Goal: Task Accomplishment & Management: Use online tool/utility

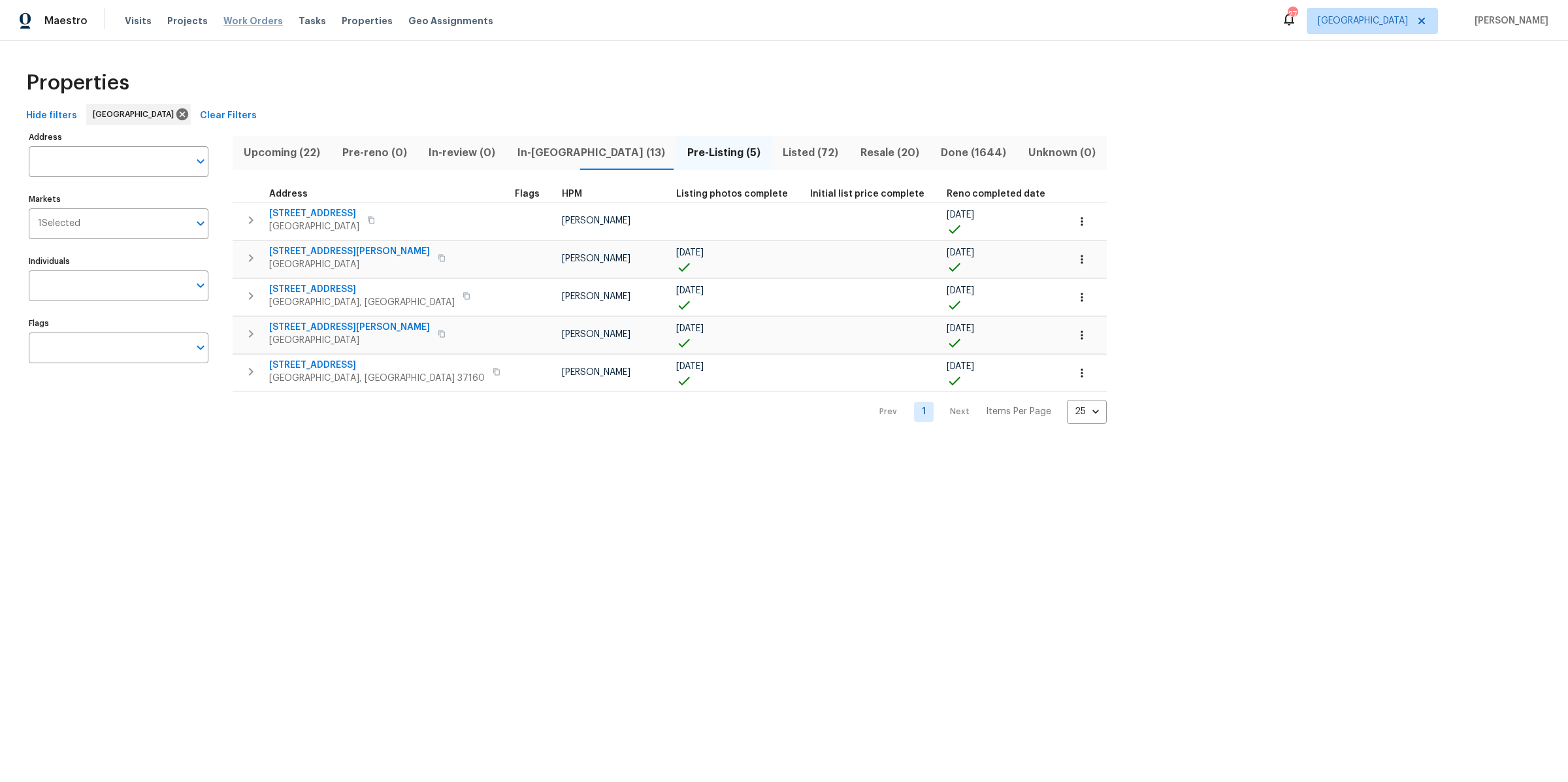
click at [238, 21] on span "Work Orders" at bounding box center [253, 20] width 60 height 13
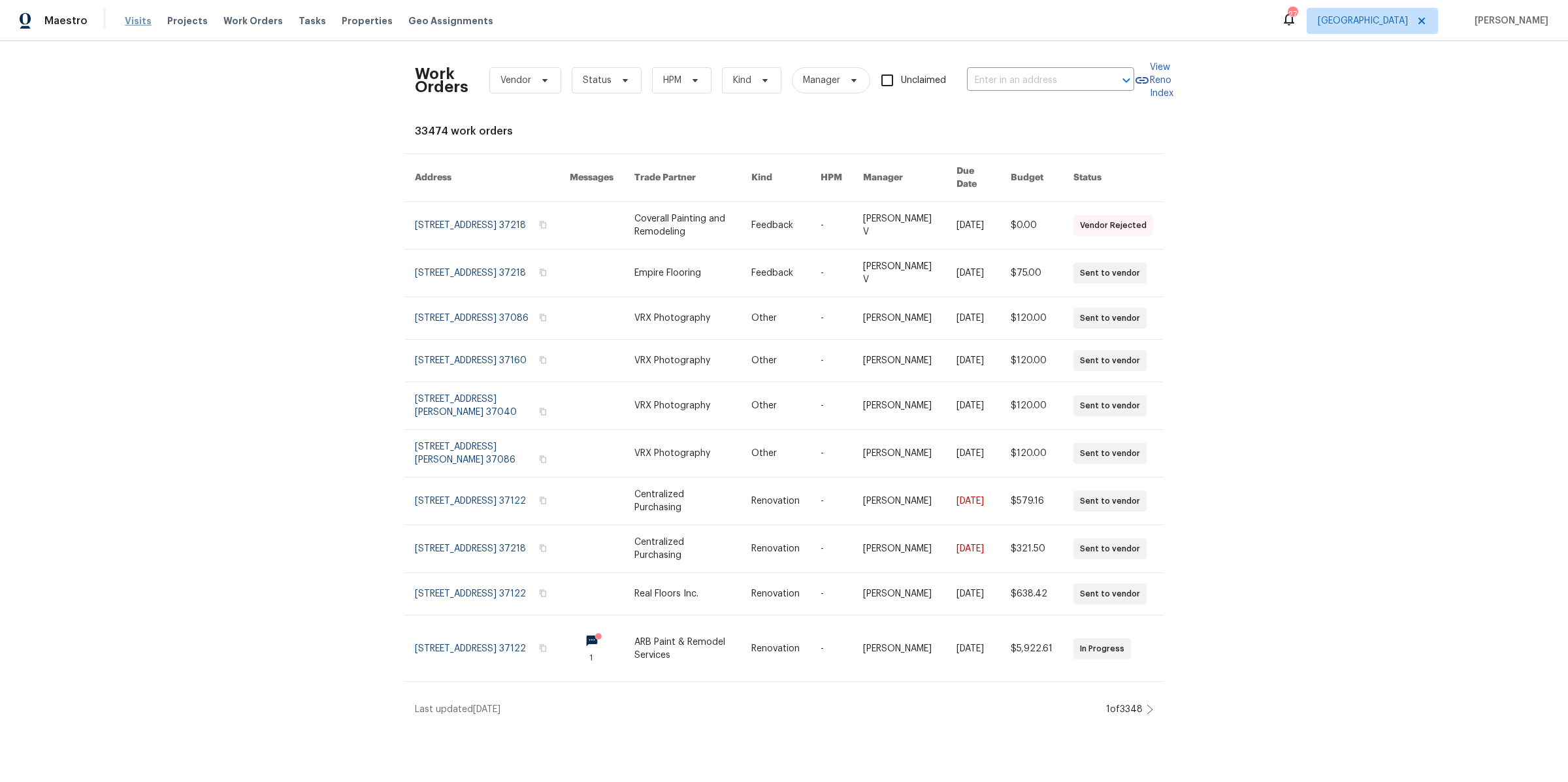
click at [134, 21] on span "Visits" at bounding box center [139, 20] width 27 height 13
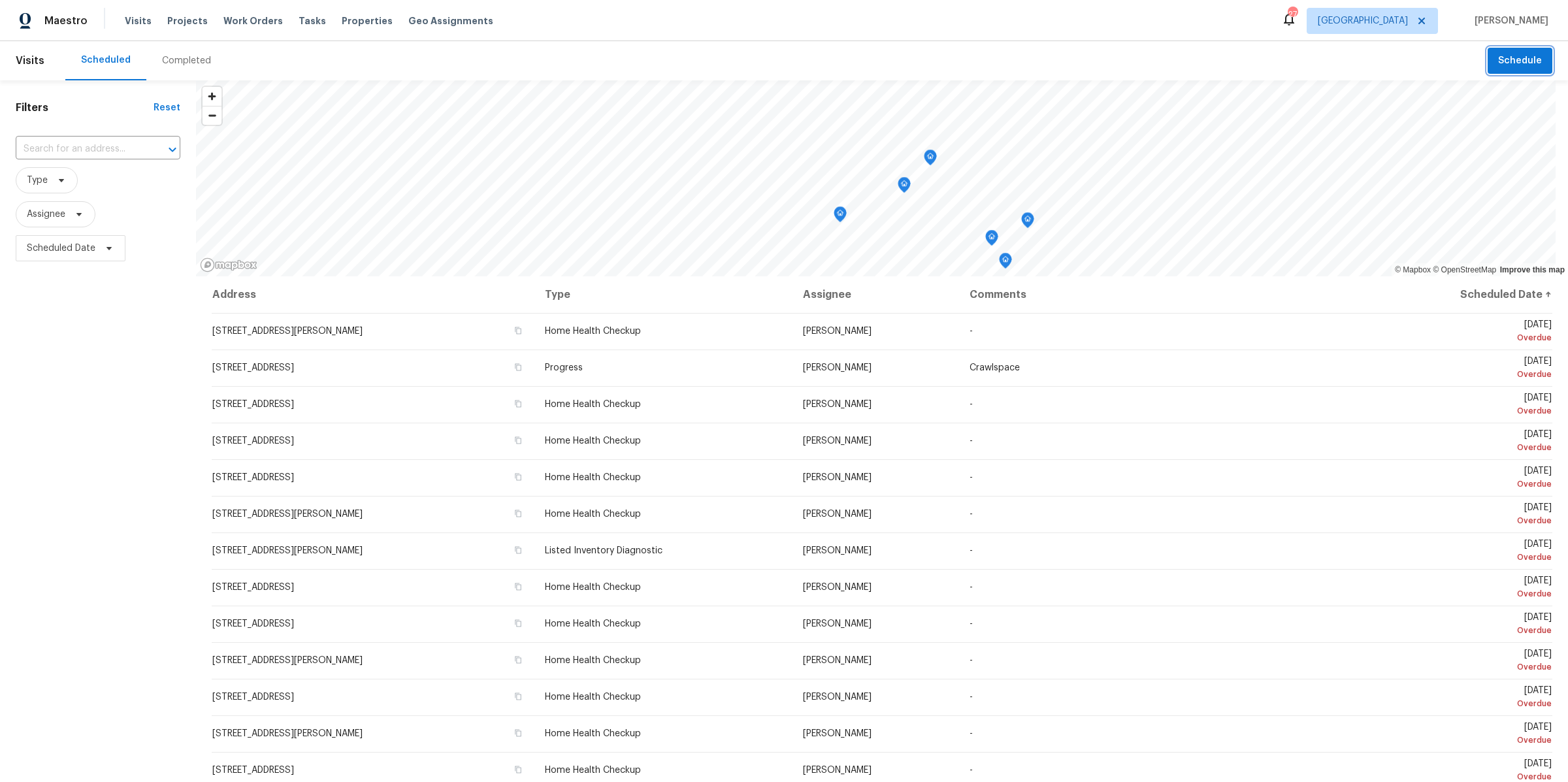
click at [1500, 65] on span "Schedule" at bounding box center [1520, 60] width 43 height 16
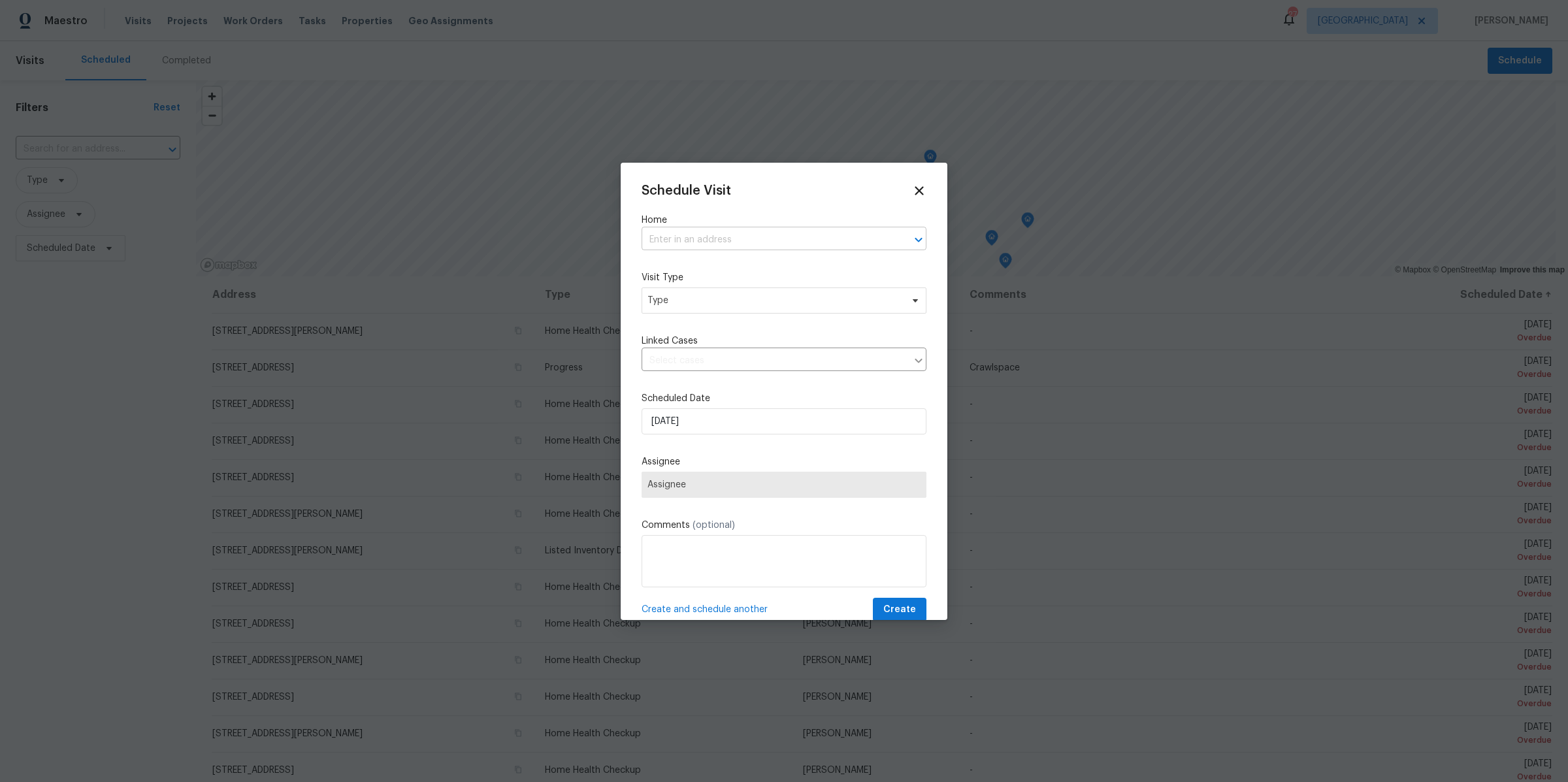
click at [701, 235] on input "text" at bounding box center [766, 240] width 248 height 20
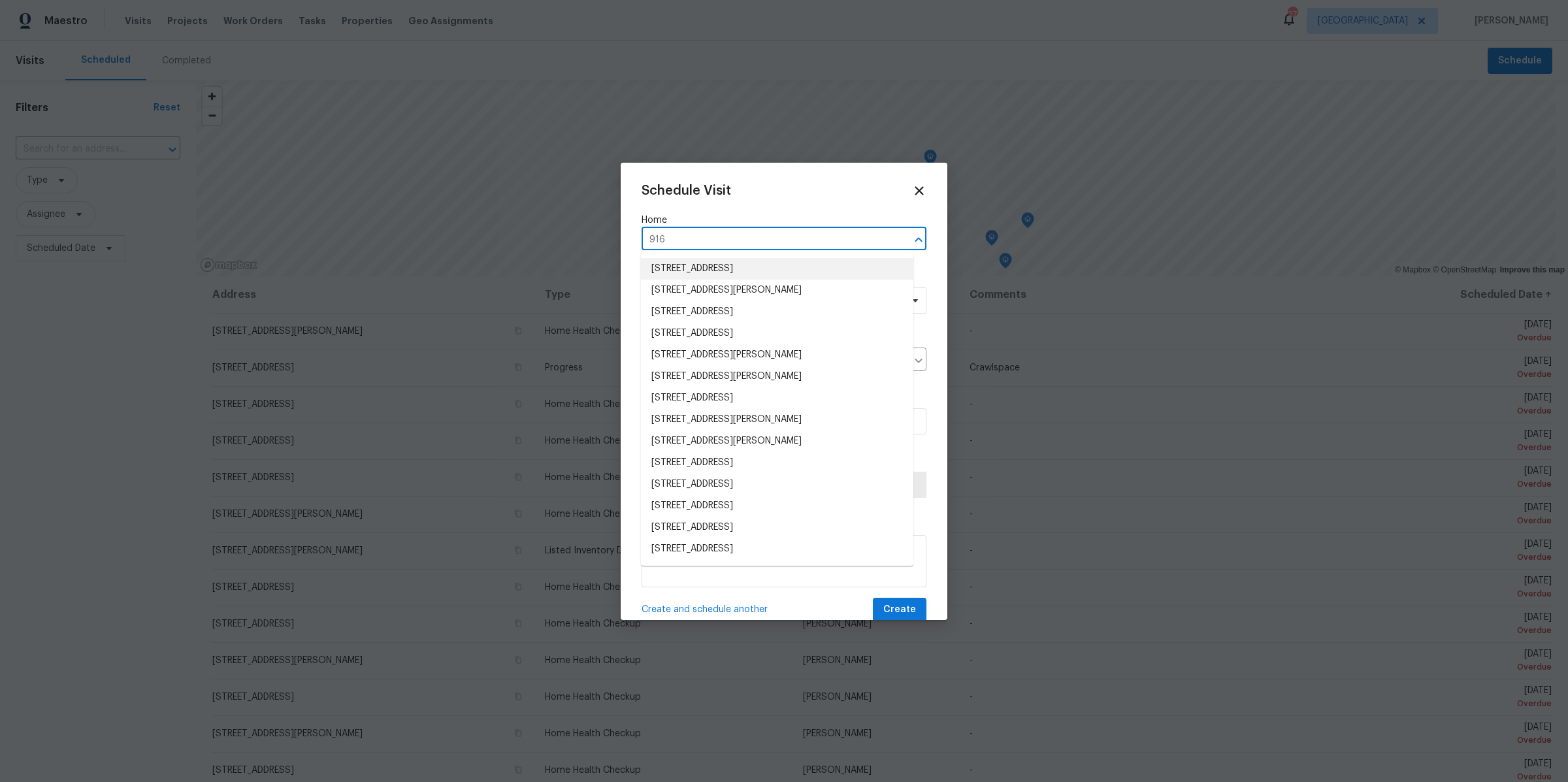
type input "916 c"
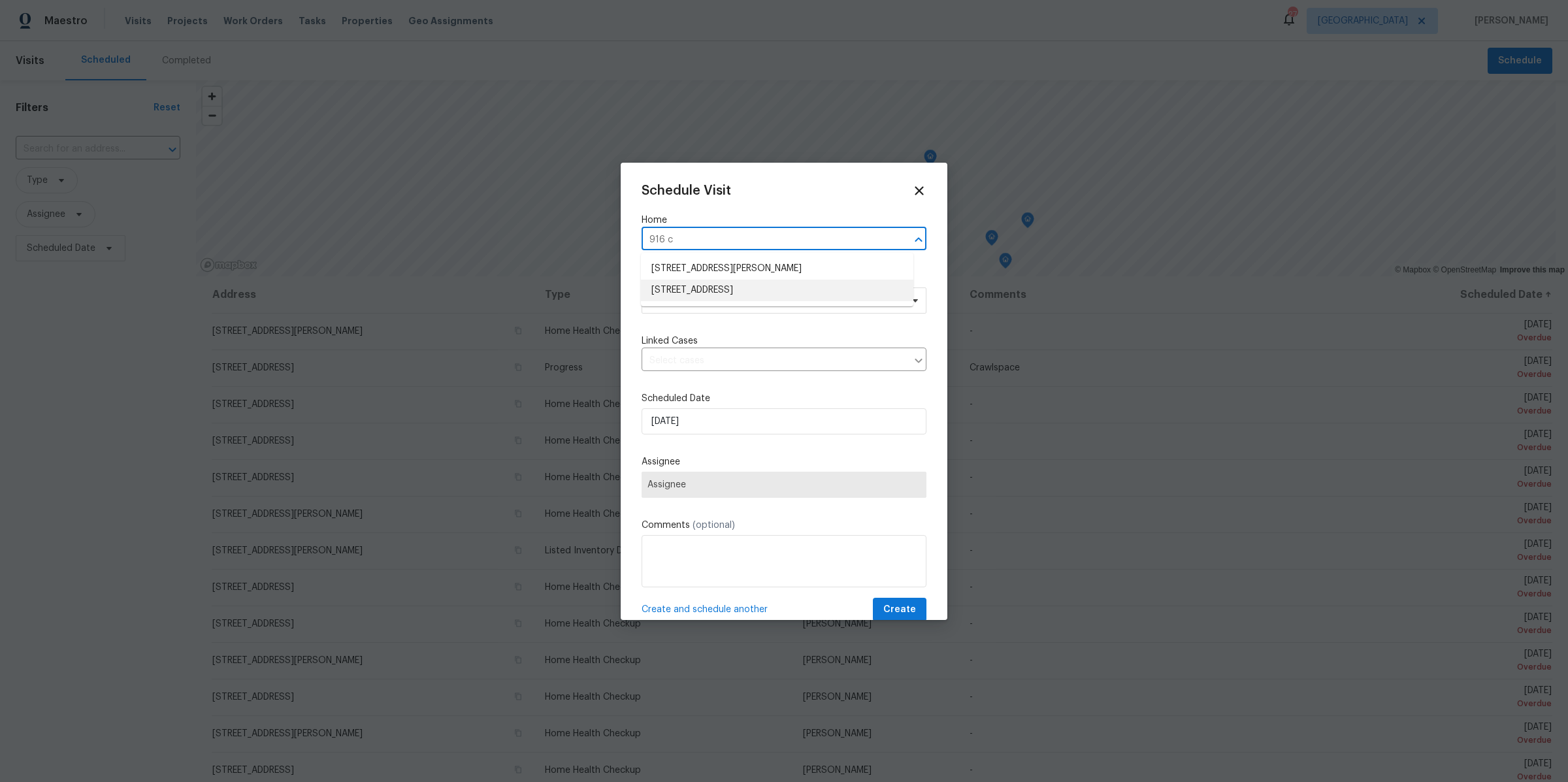
click at [748, 292] on li "916 Cointreau Dr, Hermitage, TN 37076" at bounding box center [777, 290] width 272 height 21
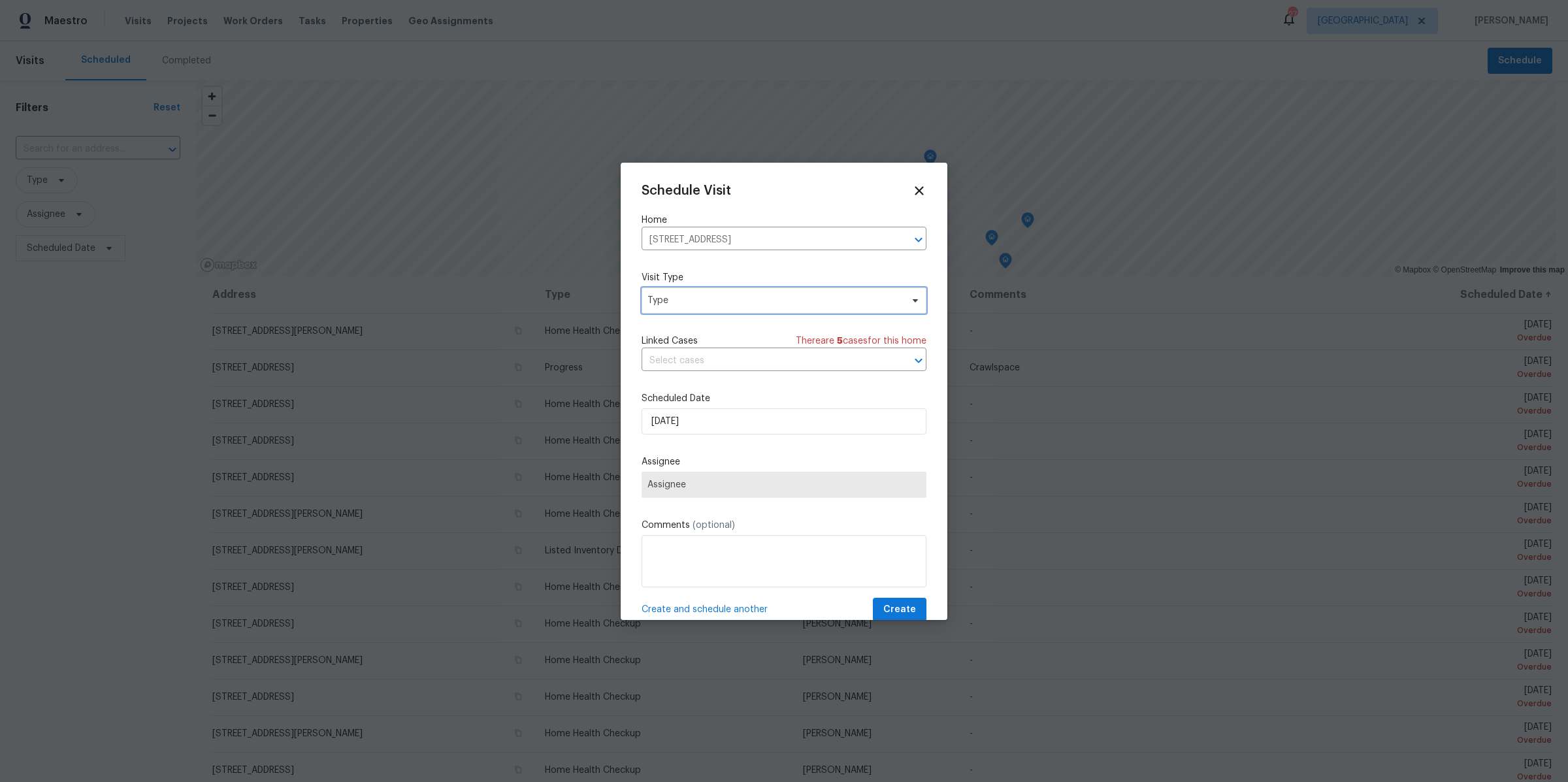
click at [741, 300] on span "Type" at bounding box center [774, 300] width 254 height 13
type input "pro"
click at [679, 379] on div "Progress" at bounding box center [668, 380] width 38 height 13
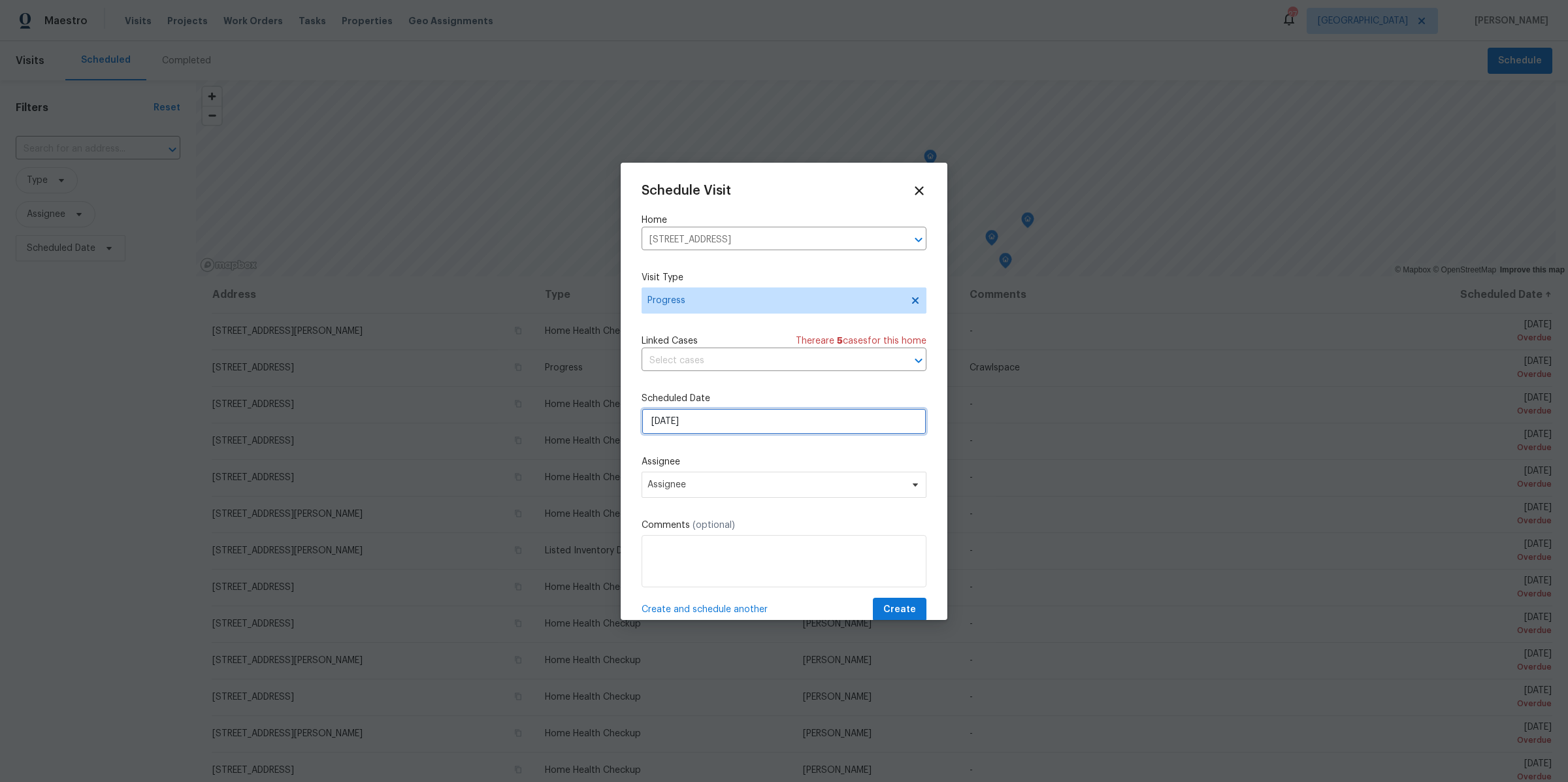
click at [709, 415] on input "10/14/2025" at bounding box center [784, 421] width 285 height 26
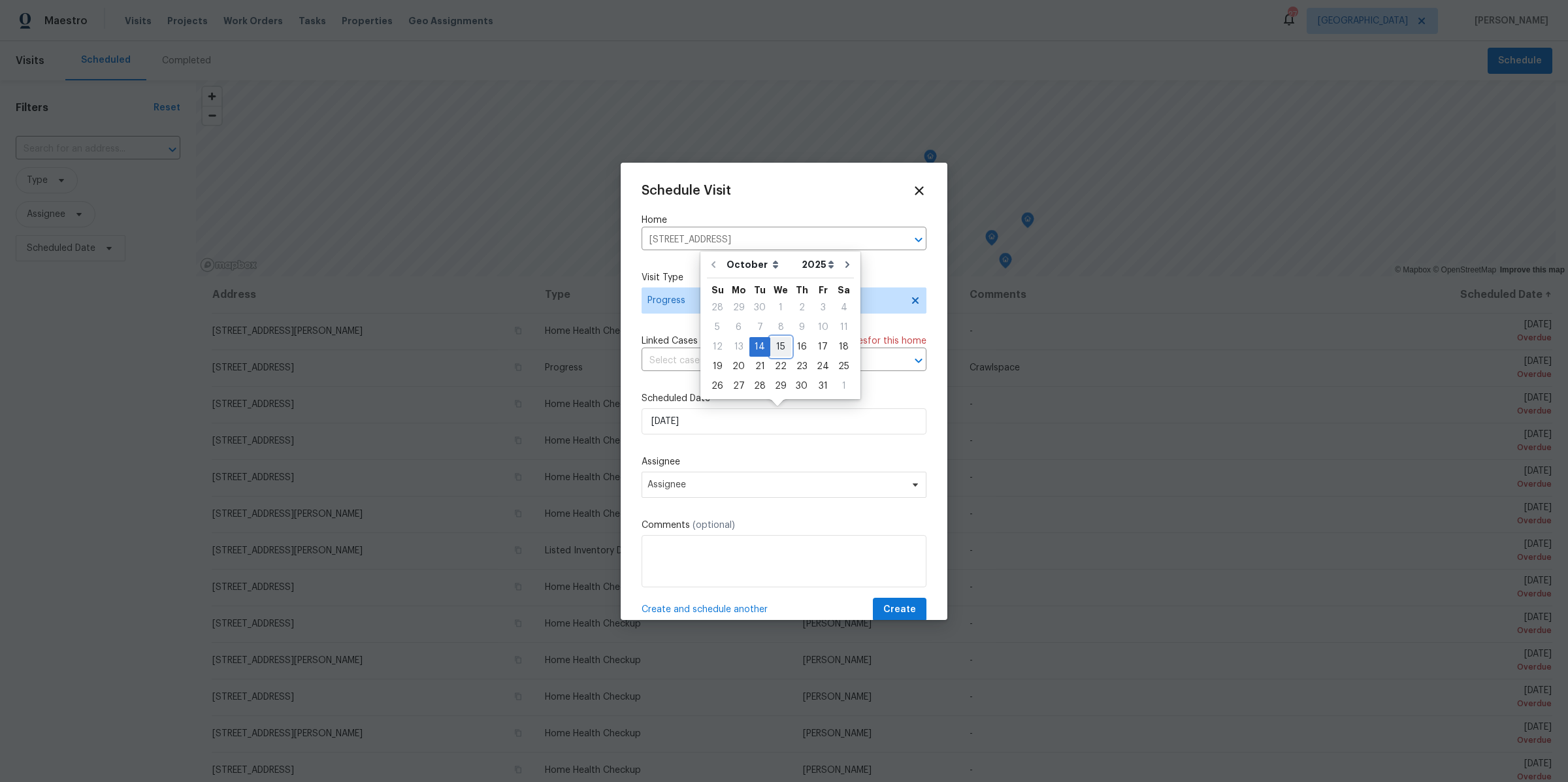
click at [777, 348] on div "15" at bounding box center [781, 347] width 21 height 19
type input "[DATE]"
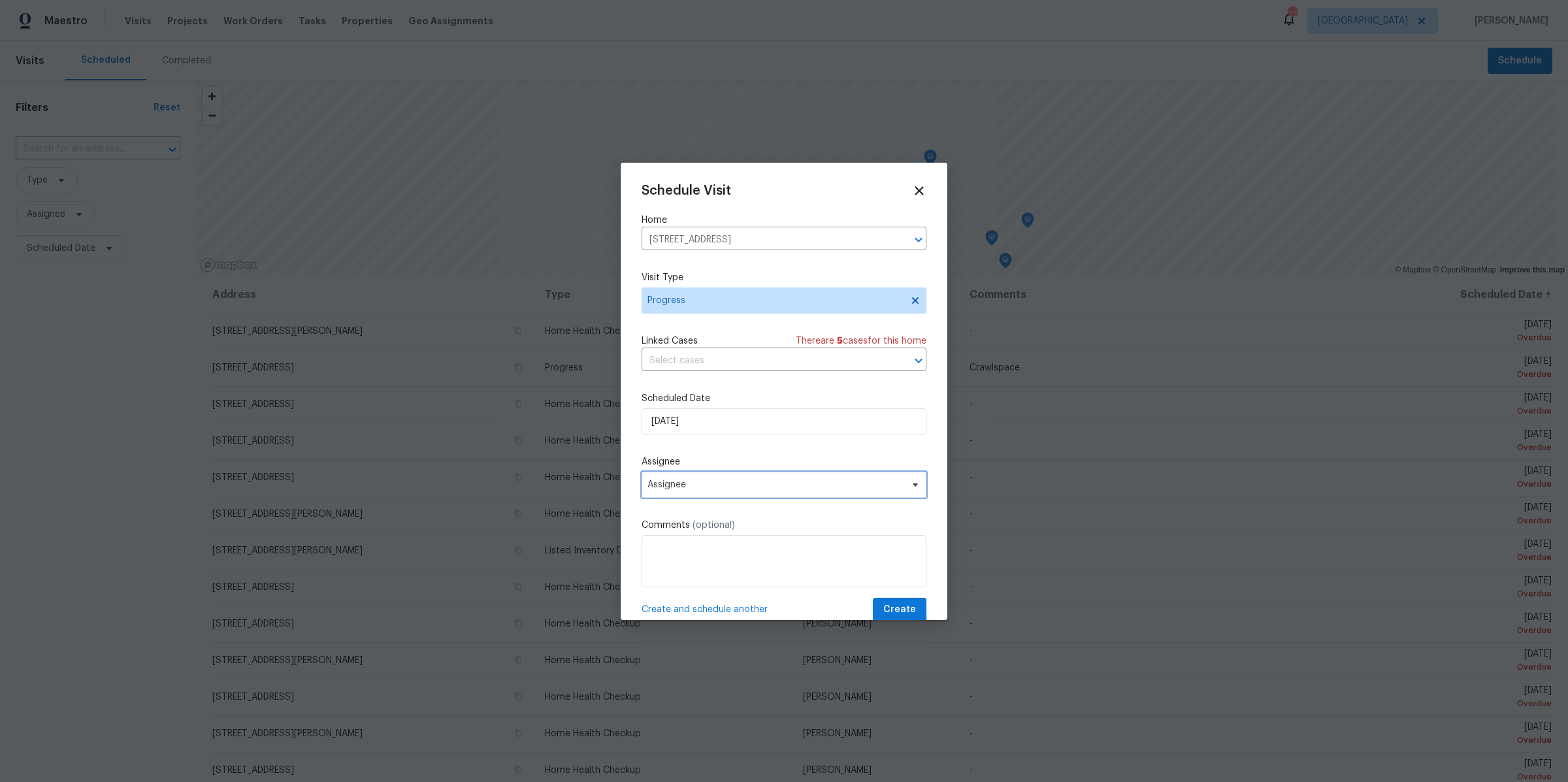
click at [698, 485] on span "Assignee" at bounding box center [775, 484] width 256 height 10
type input "bri"
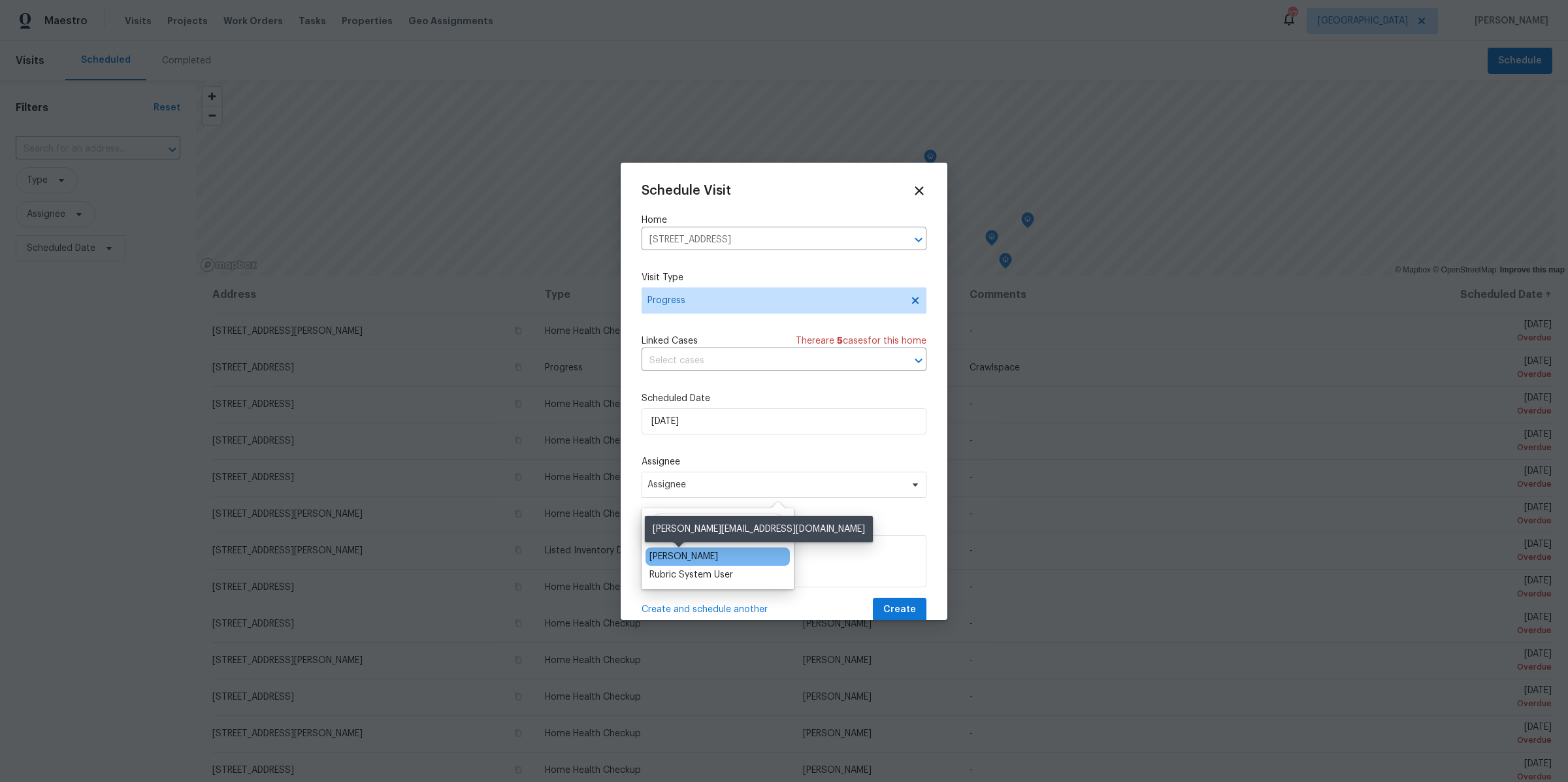
click at [668, 552] on div "[PERSON_NAME]" at bounding box center [684, 556] width 69 height 13
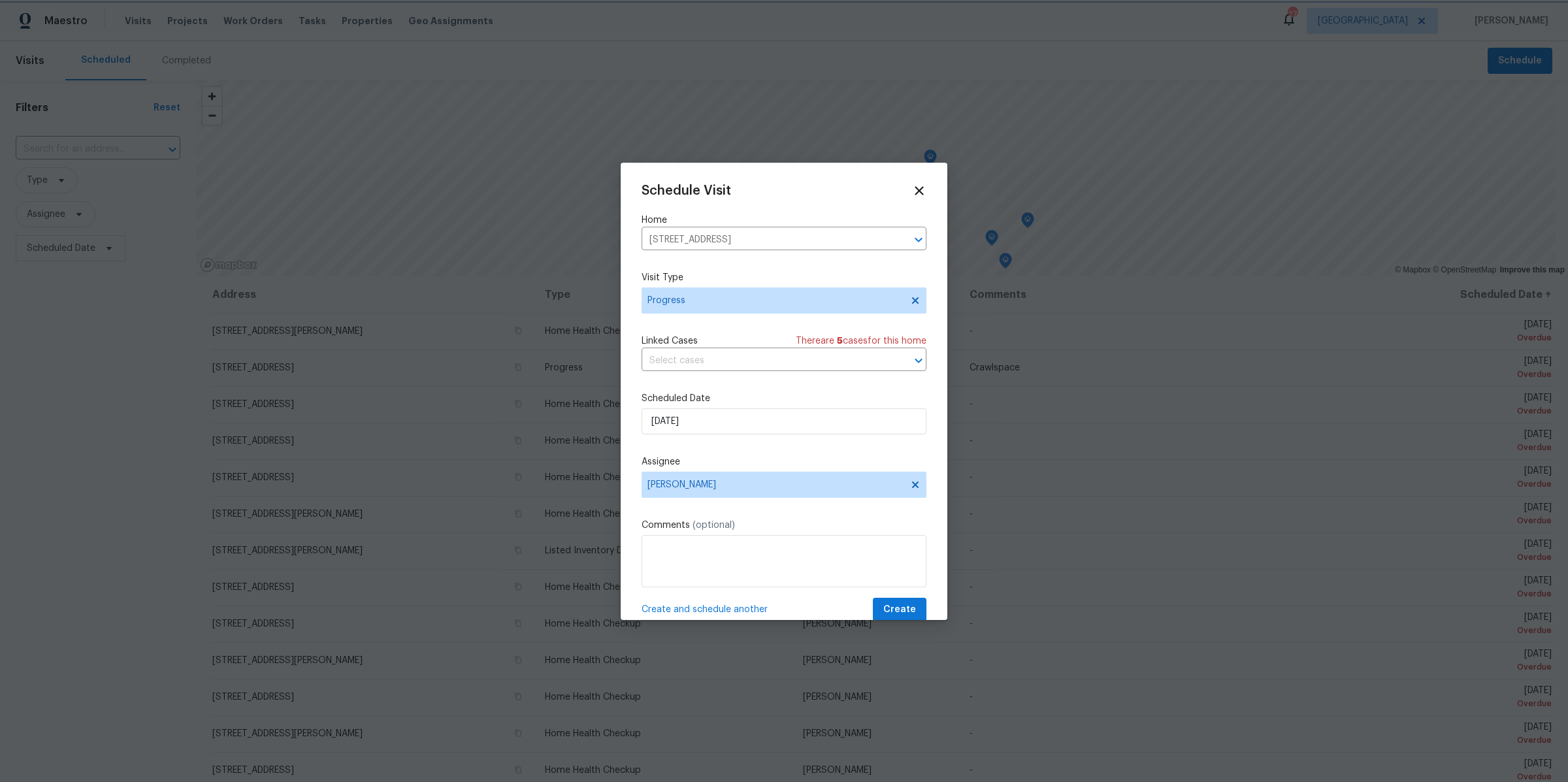
scroll to position [23, 0]
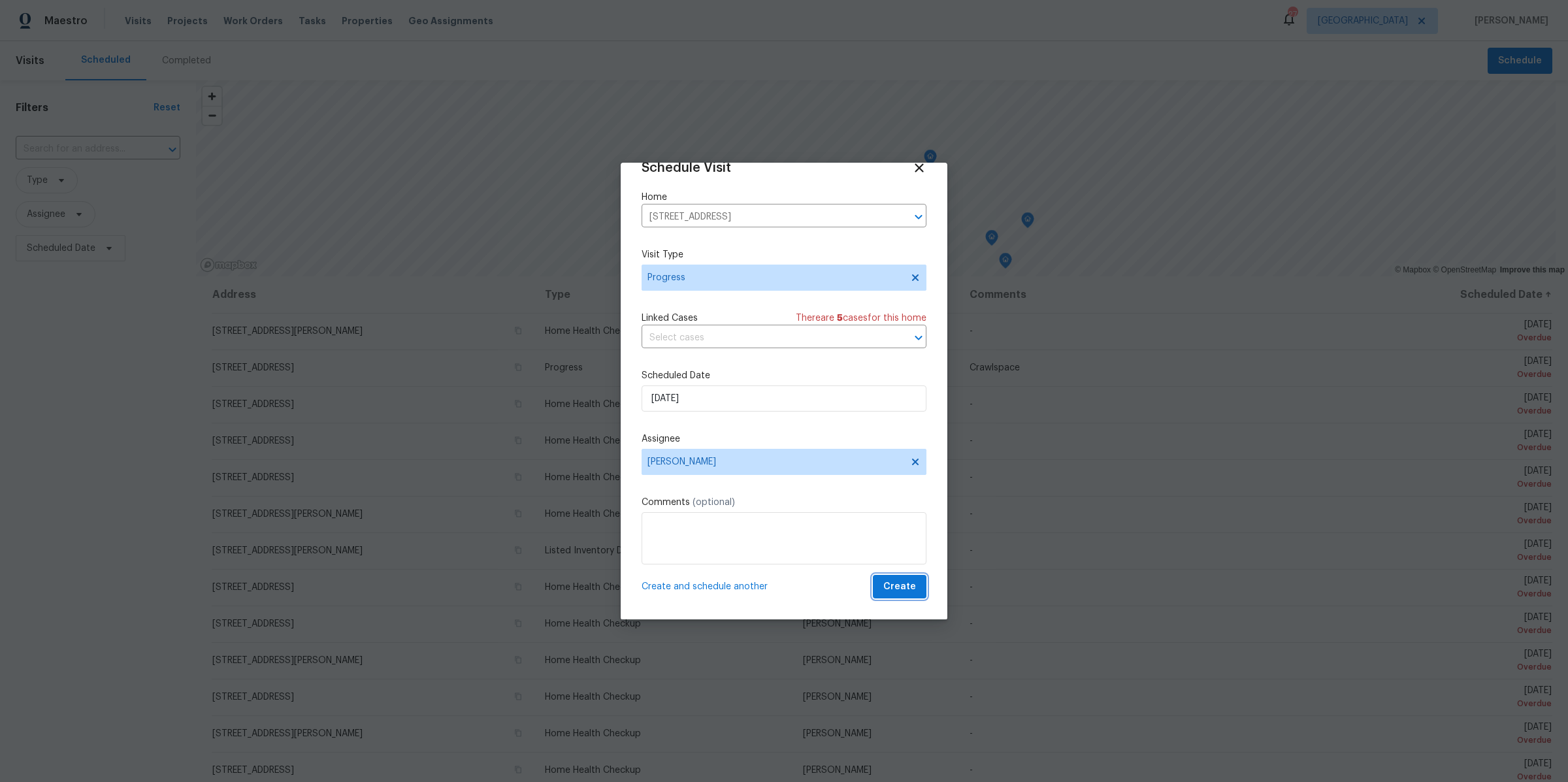
click at [889, 587] on span "Create" at bounding box center [900, 586] width 32 height 16
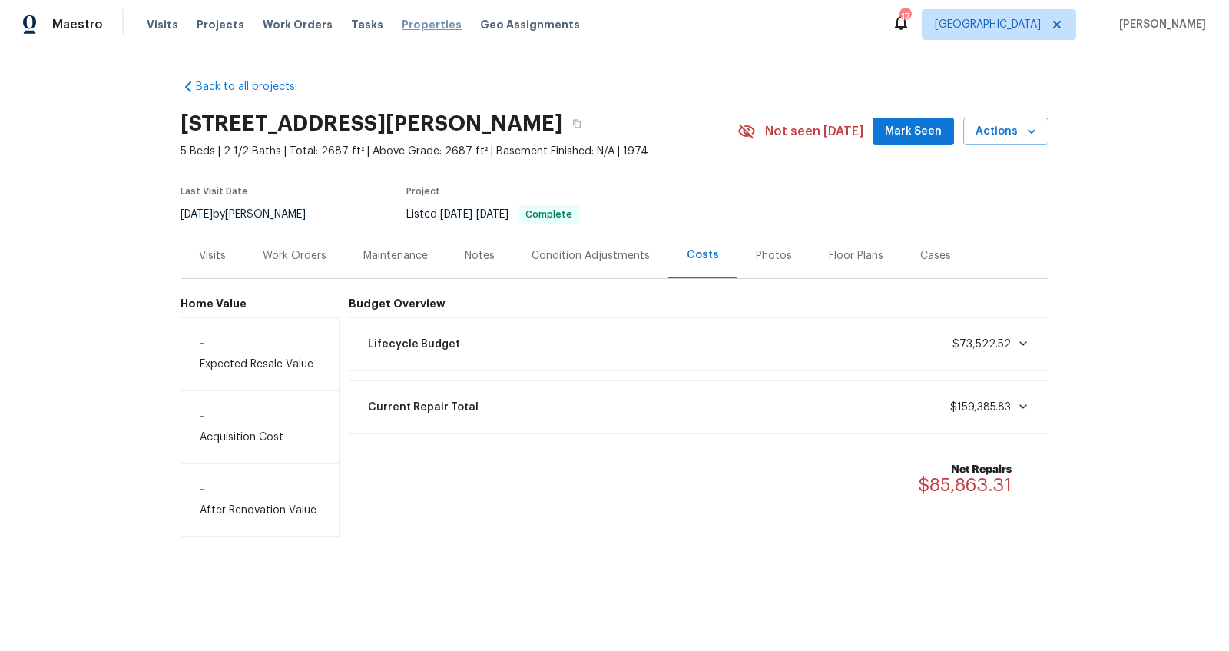
click at [402, 27] on span "Properties" at bounding box center [432, 24] width 60 height 15
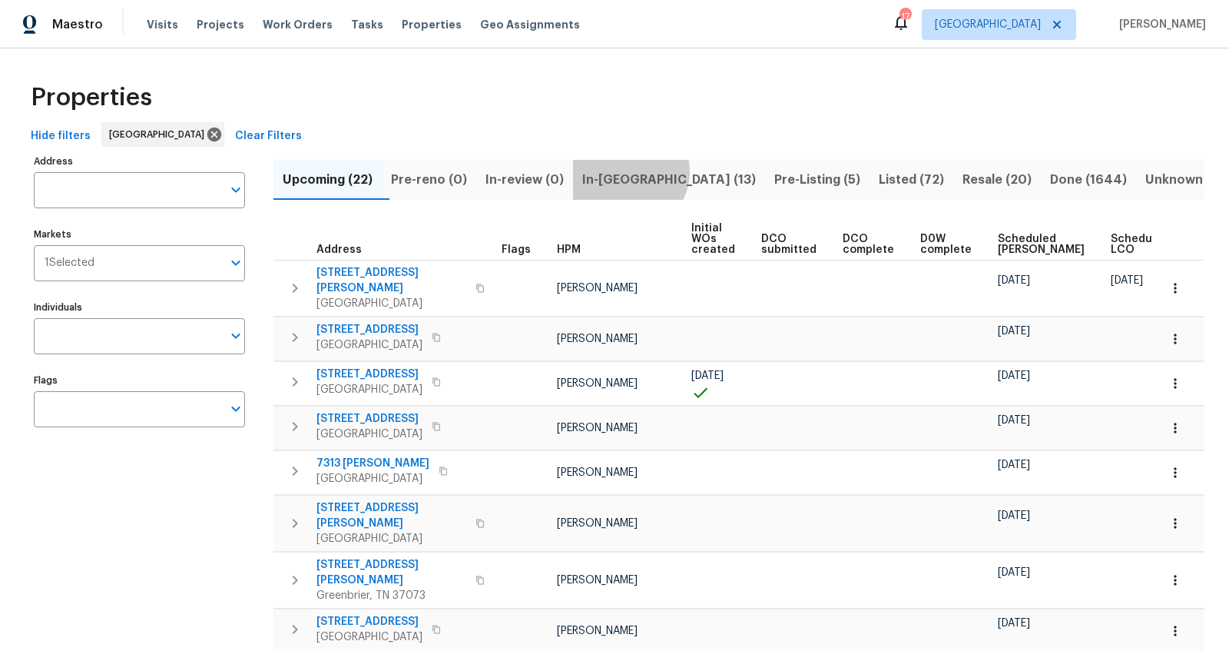
click at [648, 171] on span "In-reno (13)" at bounding box center [669, 180] width 174 height 22
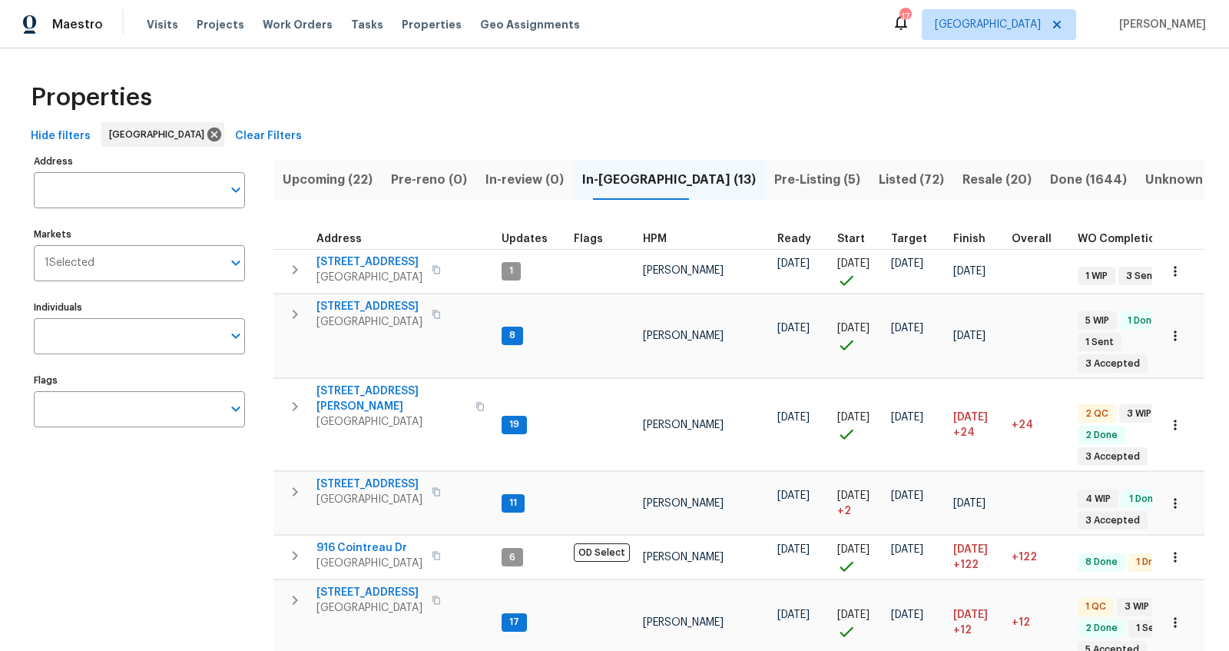
click at [775, 175] on span "Pre-Listing (5)" at bounding box center [818, 180] width 86 height 22
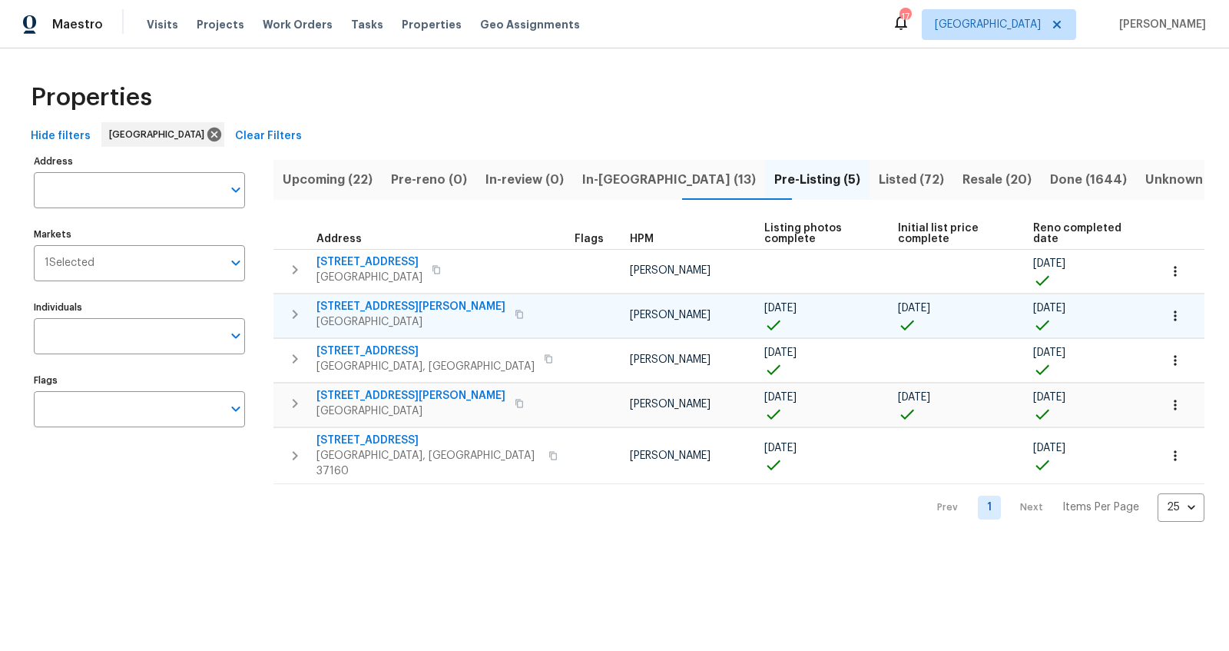
click at [350, 299] on span "1201 Elisha Ct" at bounding box center [411, 306] width 189 height 15
click at [350, 388] on span "2988 Gibbs Ln" at bounding box center [411, 395] width 189 height 15
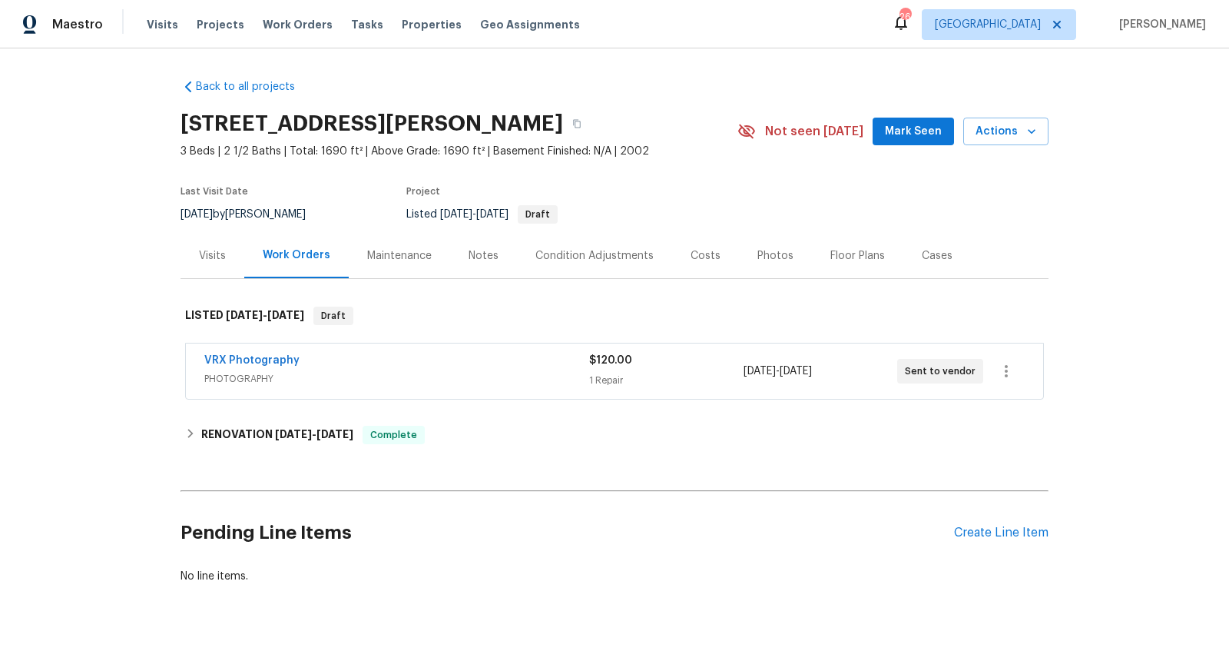
click at [692, 262] on div "Costs" at bounding box center [706, 255] width 30 height 15
click at [672, 255] on div "Costs" at bounding box center [705, 255] width 67 height 45
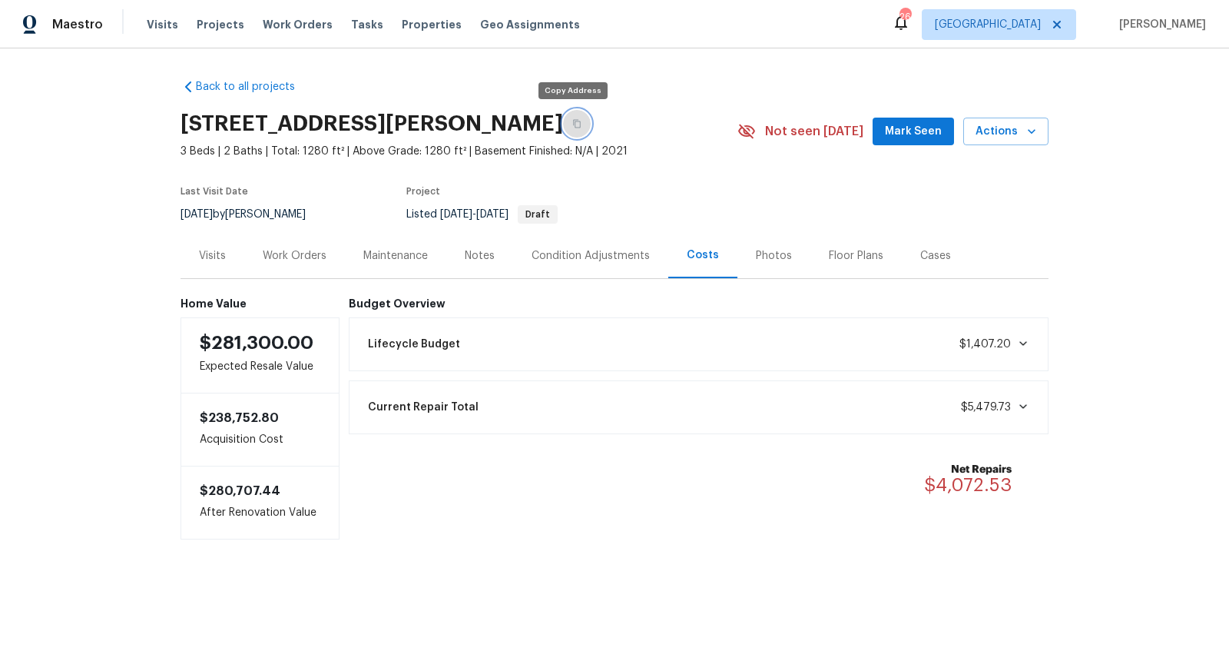
click at [575, 119] on icon "button" at bounding box center [576, 123] width 9 height 9
click at [1051, 511] on div "Back to all projects [STREET_ADDRESS][PERSON_NAME] 3 Beds | 2 Baths | Total: 12…" at bounding box center [614, 339] width 1229 height 583
click at [584, 237] on div "Condition Adjustments" at bounding box center [590, 255] width 155 height 45
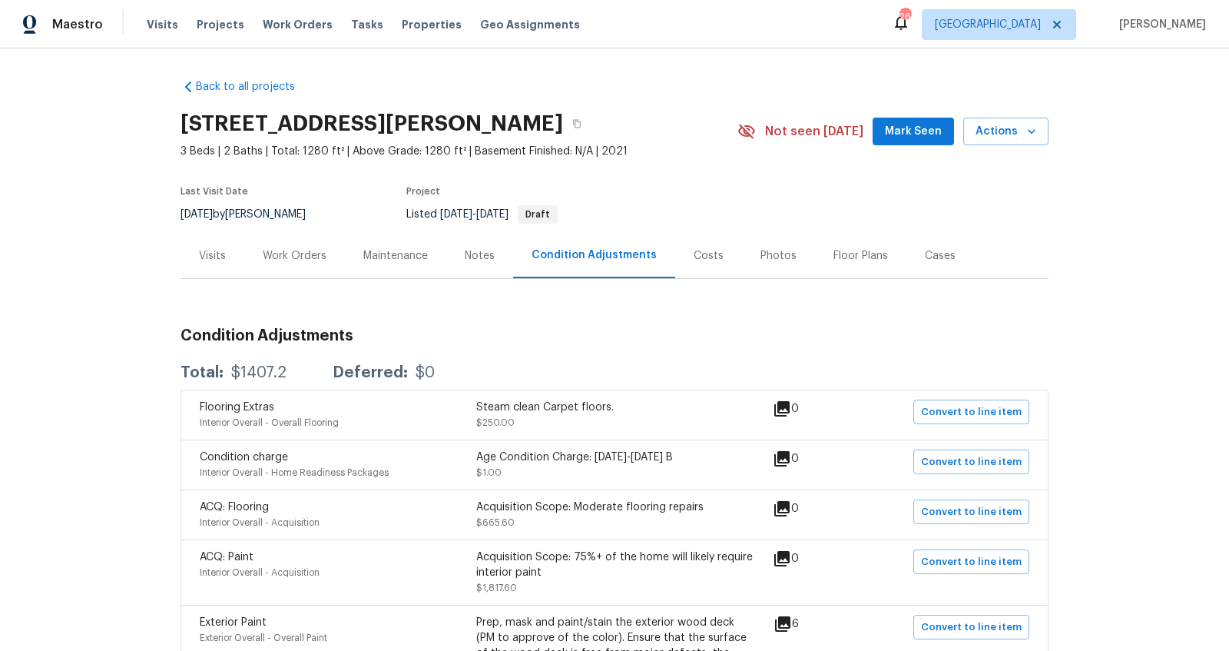
click at [708, 252] on div "Costs" at bounding box center [708, 255] width 67 height 45
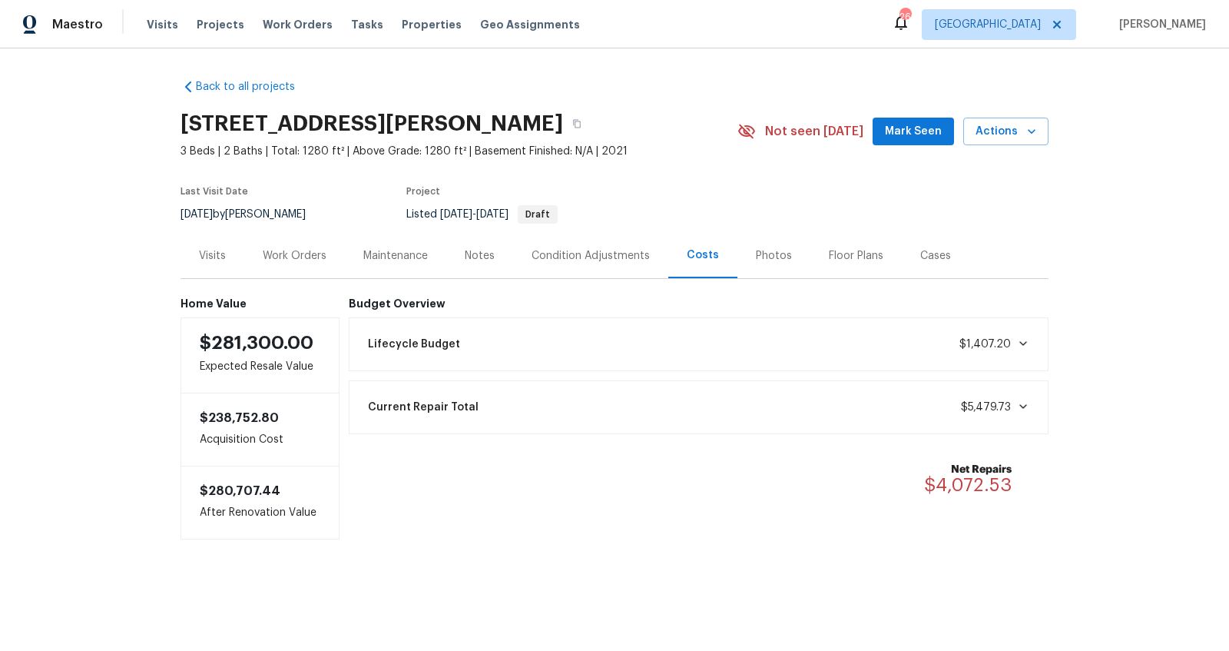
click at [628, 257] on div "Condition Adjustments" at bounding box center [591, 255] width 118 height 15
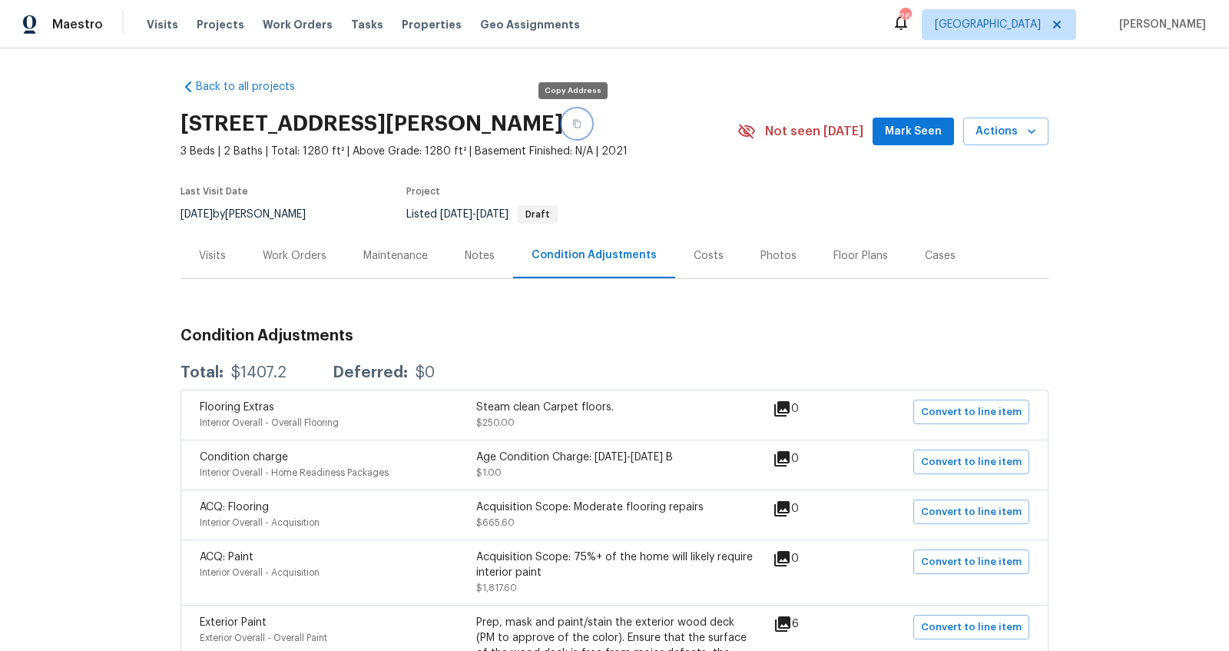
click at [576, 120] on button "button" at bounding box center [577, 124] width 28 height 28
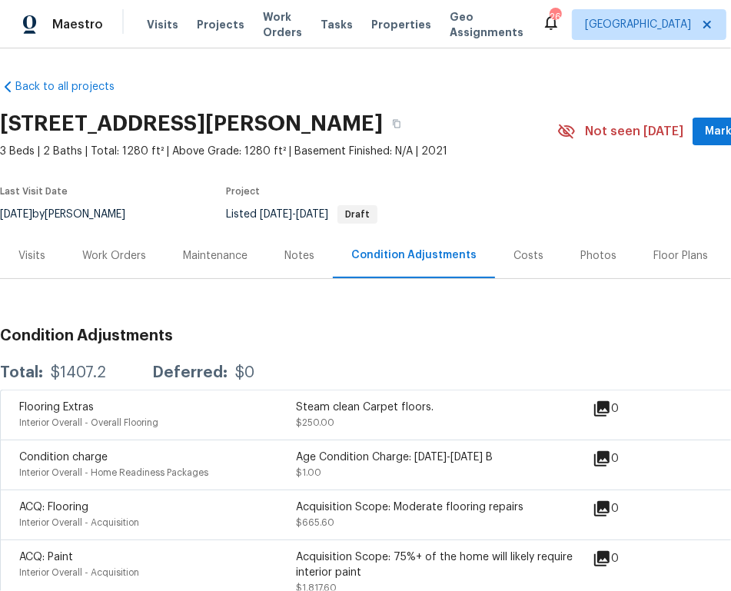
click at [300, 252] on div "Notes" at bounding box center [299, 255] width 30 height 15
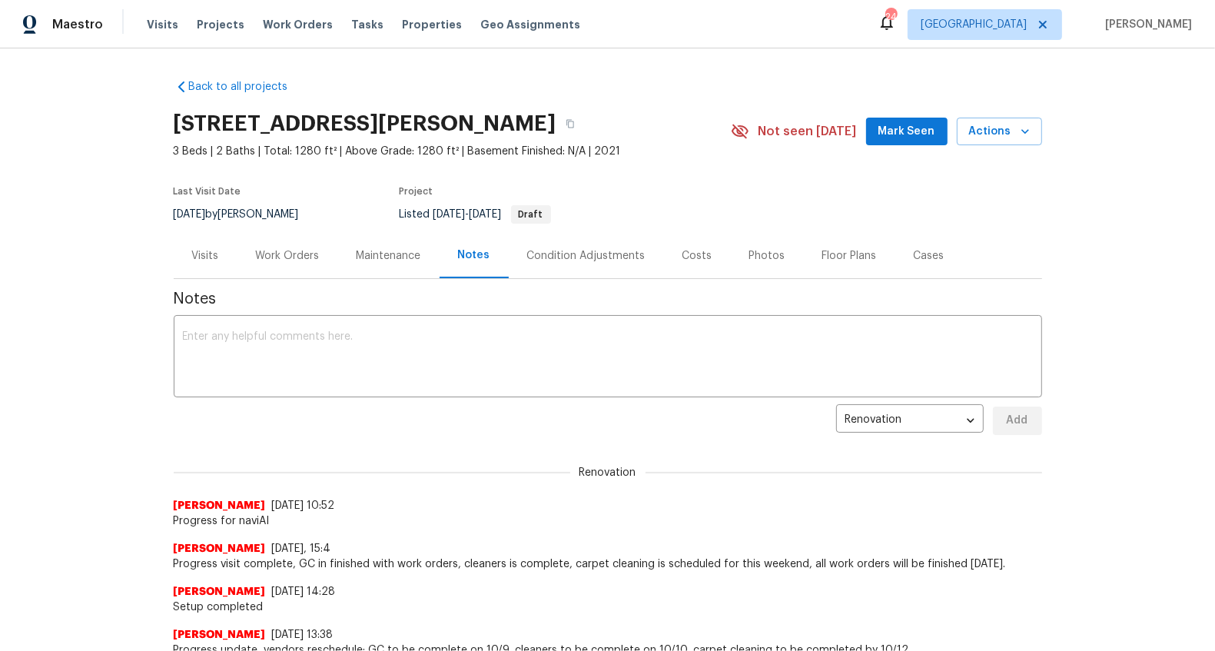
click at [619, 257] on div "Condition Adjustments" at bounding box center [586, 255] width 118 height 15
